Goal: Task Accomplishment & Management: Manage account settings

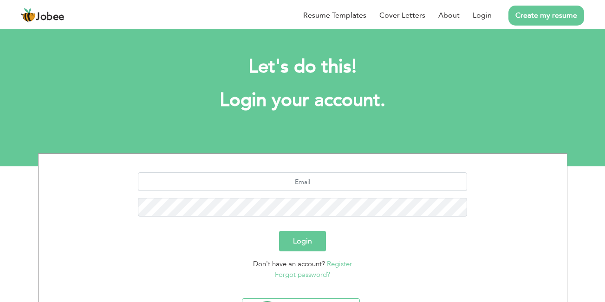
click at [298, 276] on link "Forgot password?" at bounding box center [302, 274] width 55 height 9
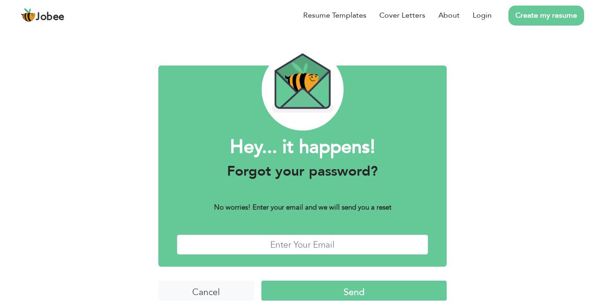
scroll to position [29, 0]
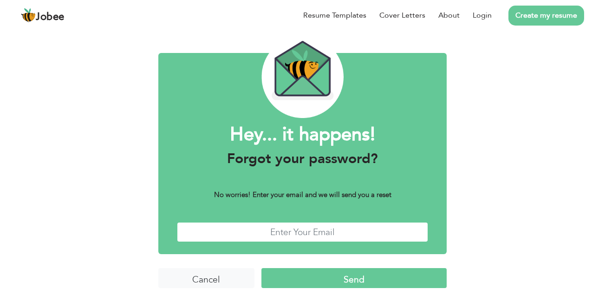
click at [280, 234] on input "text" at bounding box center [303, 232] width 252 height 20
type input "injoker213@gmail.com"
click at [364, 275] on input "Send" at bounding box center [354, 278] width 185 height 20
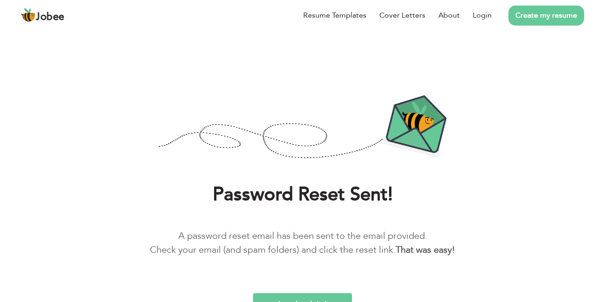
scroll to position [11, 0]
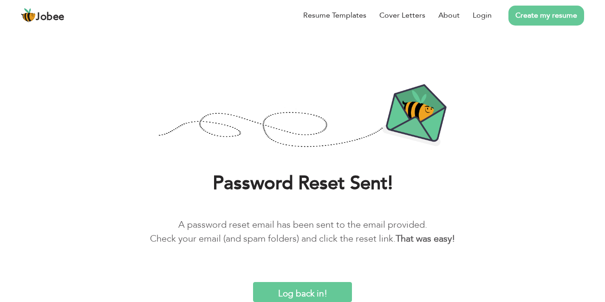
click at [319, 293] on input "Log back in!" at bounding box center [302, 292] width 98 height 20
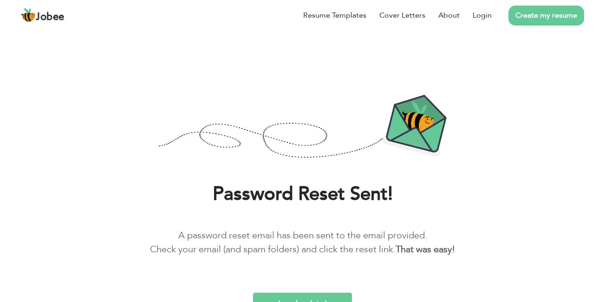
scroll to position [0, 0]
click at [480, 18] on link "Login" at bounding box center [482, 15] width 19 height 11
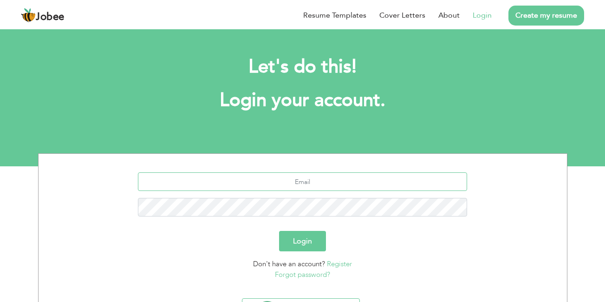
click at [352, 177] on input "text" at bounding box center [302, 181] width 329 height 19
type input "injoker213@gmail.com"
click at [279, 231] on button "Login" at bounding box center [302, 241] width 47 height 20
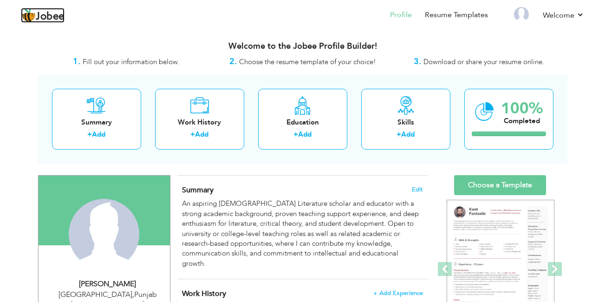
click at [50, 10] on link "Jobee" at bounding box center [43, 15] width 44 height 15
